Goal: Find specific page/section: Locate a particular part of the current website

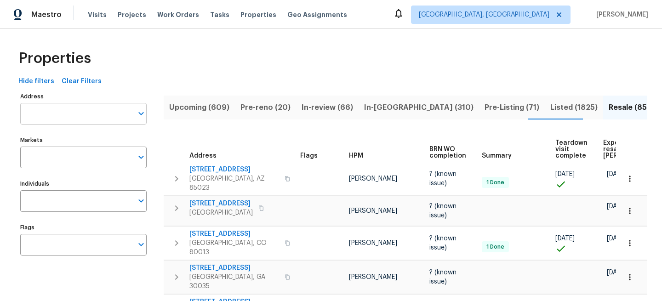
click at [82, 113] on input "Address" at bounding box center [76, 114] width 113 height 22
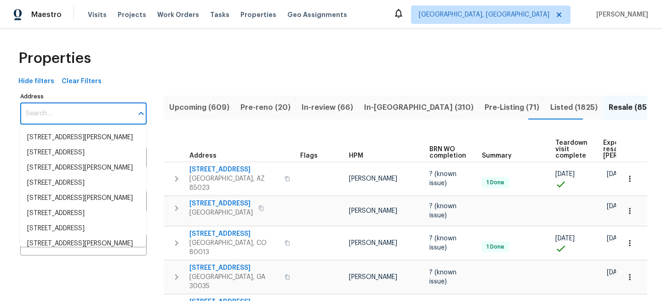
paste input "Ladies Mile"
type input "Ladies Mile"
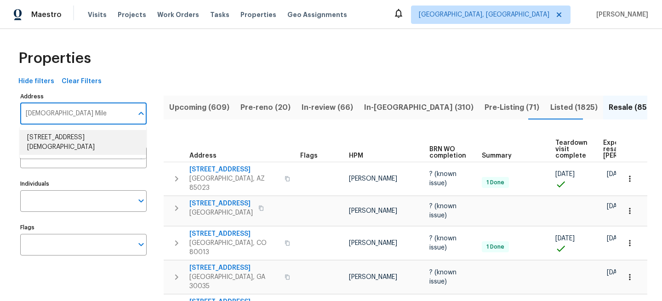
click at [107, 146] on li "405 E Ladies Mile Rd Richmond VA 23222" at bounding box center [83, 142] width 126 height 25
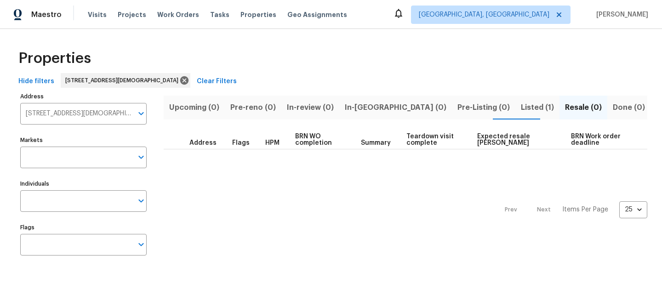
click at [521, 105] on span "Listed (1)" at bounding box center [537, 107] width 33 height 13
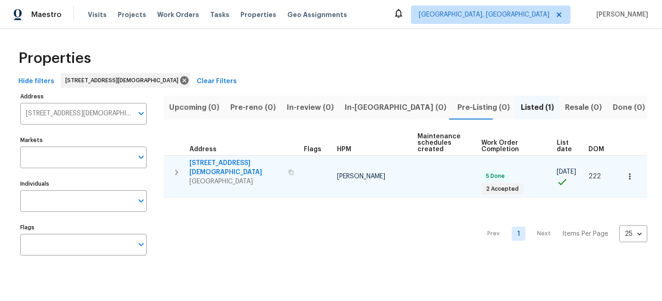
click at [210, 163] on span "405 E Ladies Mile Rd" at bounding box center [235, 168] width 93 height 18
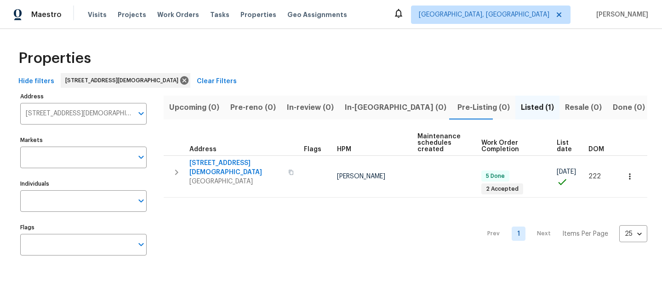
click at [215, 78] on span "Clear Filters" at bounding box center [217, 81] width 40 height 11
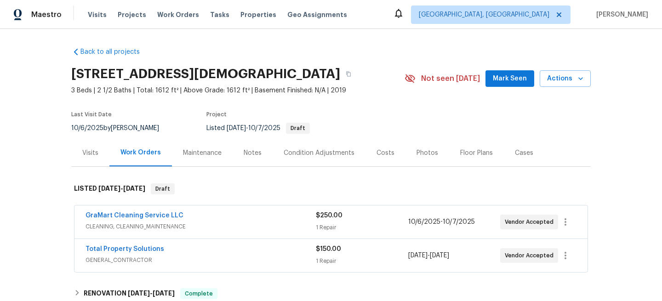
click at [222, 222] on div "GraMart Cleaning Service LLC" at bounding box center [201, 216] width 230 height 11
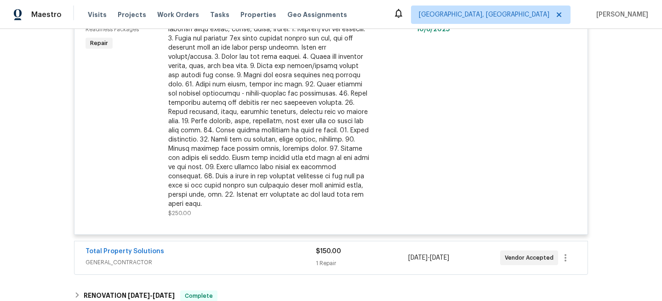
scroll to position [347, 0]
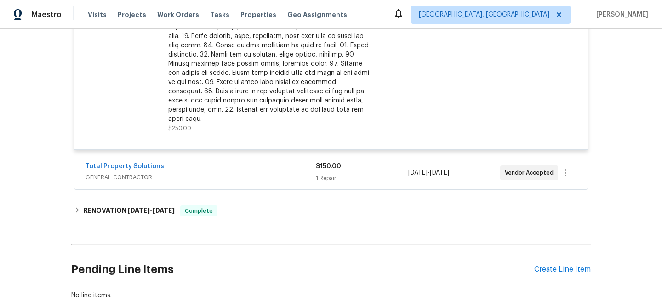
click at [267, 173] on span "GENERAL_CONTRACTOR" at bounding box center [201, 177] width 230 height 9
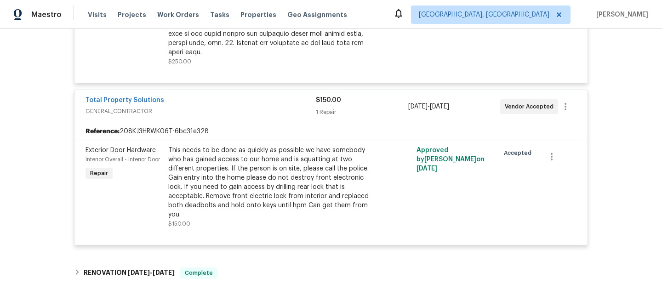
scroll to position [98, 0]
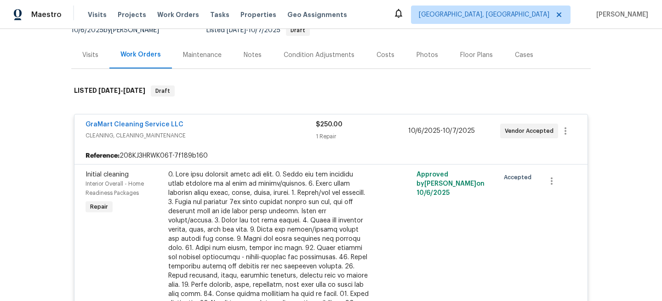
click at [86, 56] on div "Visits" at bounding box center [90, 55] width 16 height 9
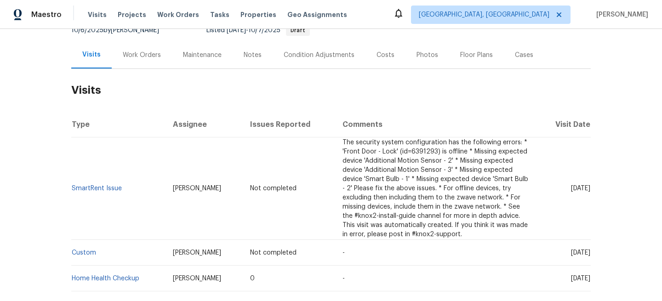
scroll to position [113, 0]
